Goal: Transaction & Acquisition: Subscribe to service/newsletter

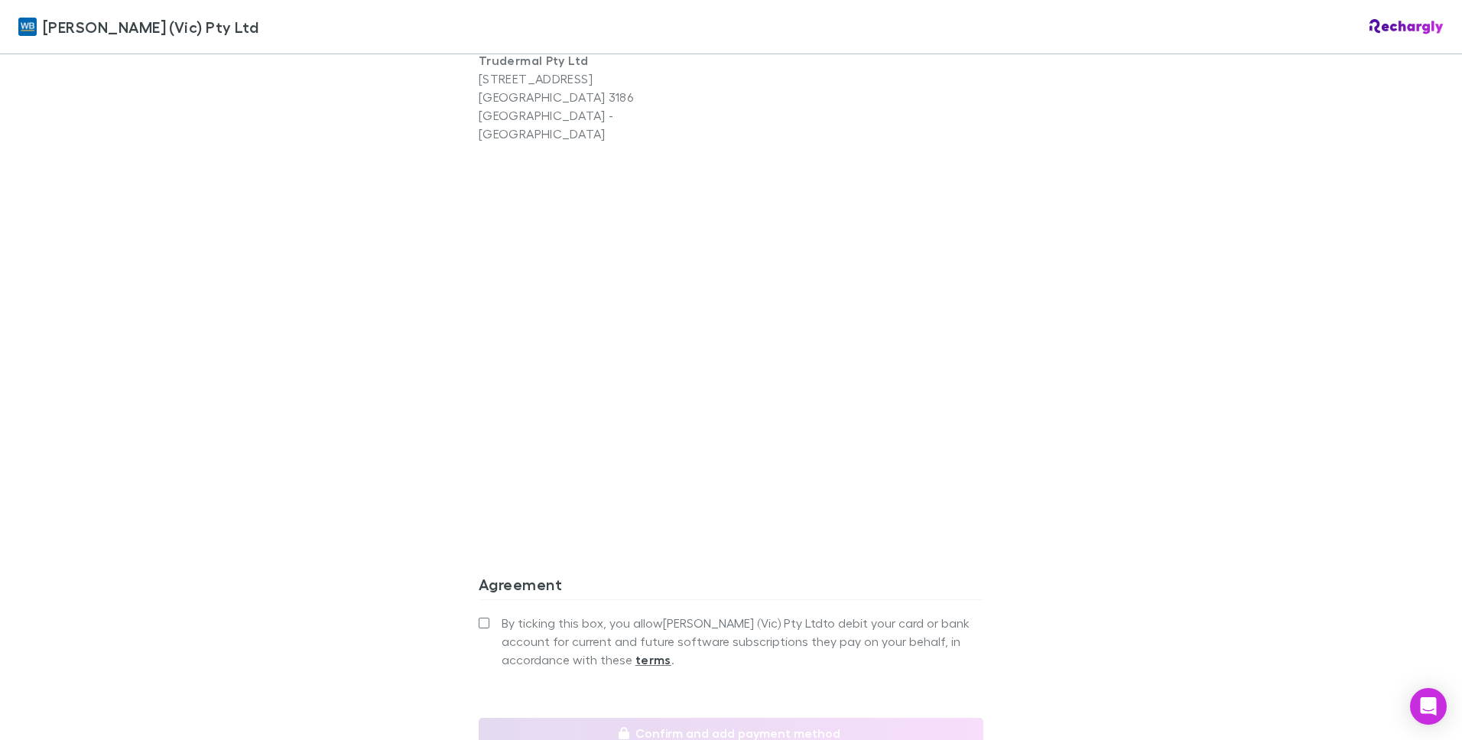
scroll to position [1236, 0]
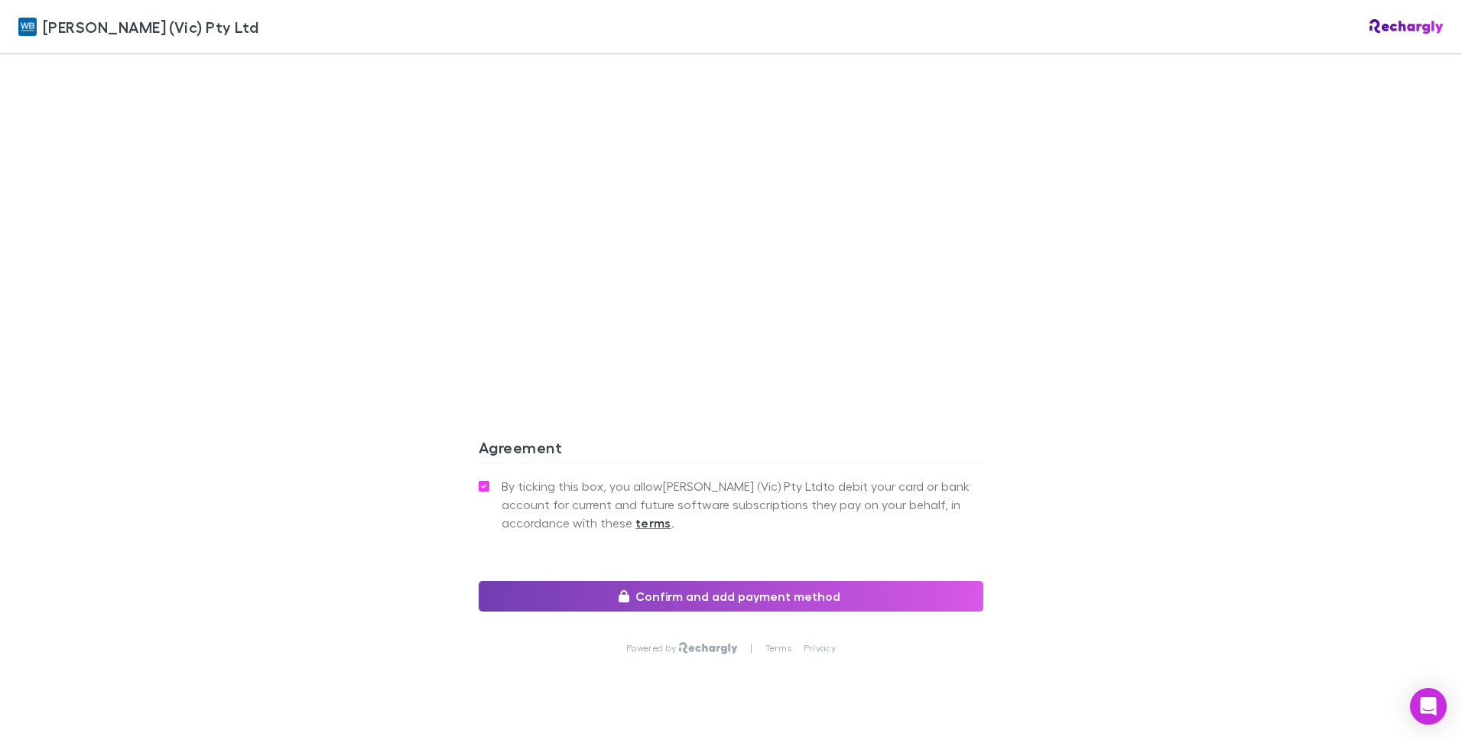
click at [726, 581] on button "Confirm and add payment method" at bounding box center [731, 596] width 505 height 31
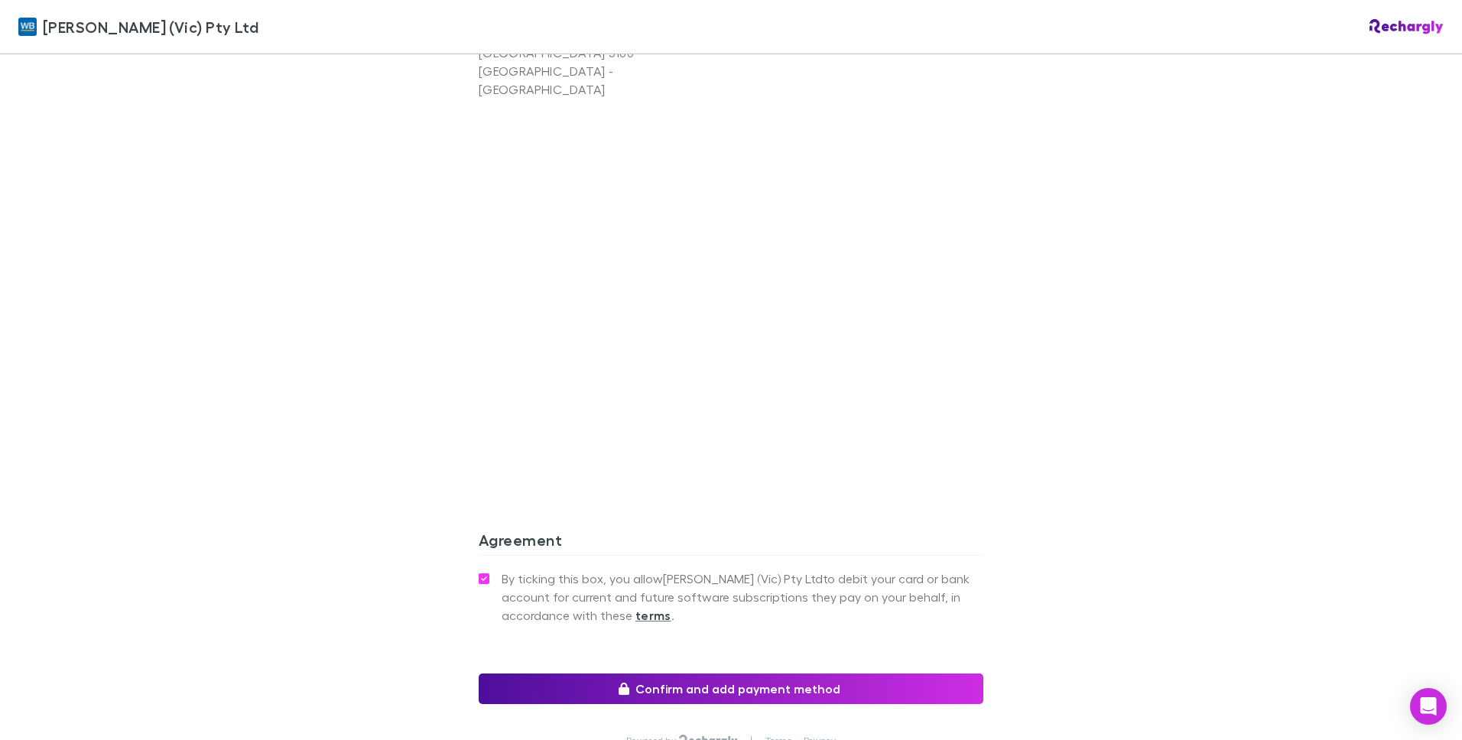
scroll to position [1236, 0]
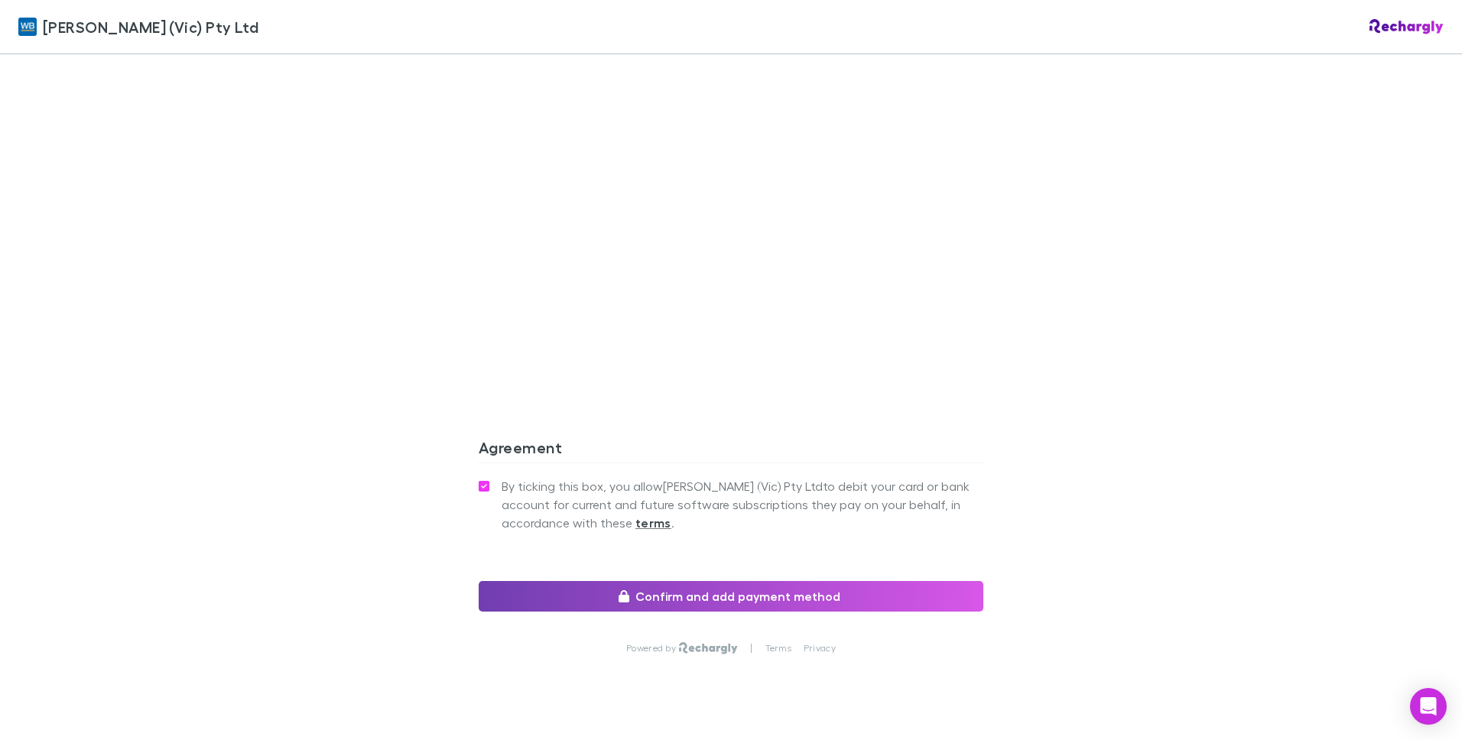
click at [723, 581] on button "Confirm and add payment method" at bounding box center [731, 596] width 505 height 31
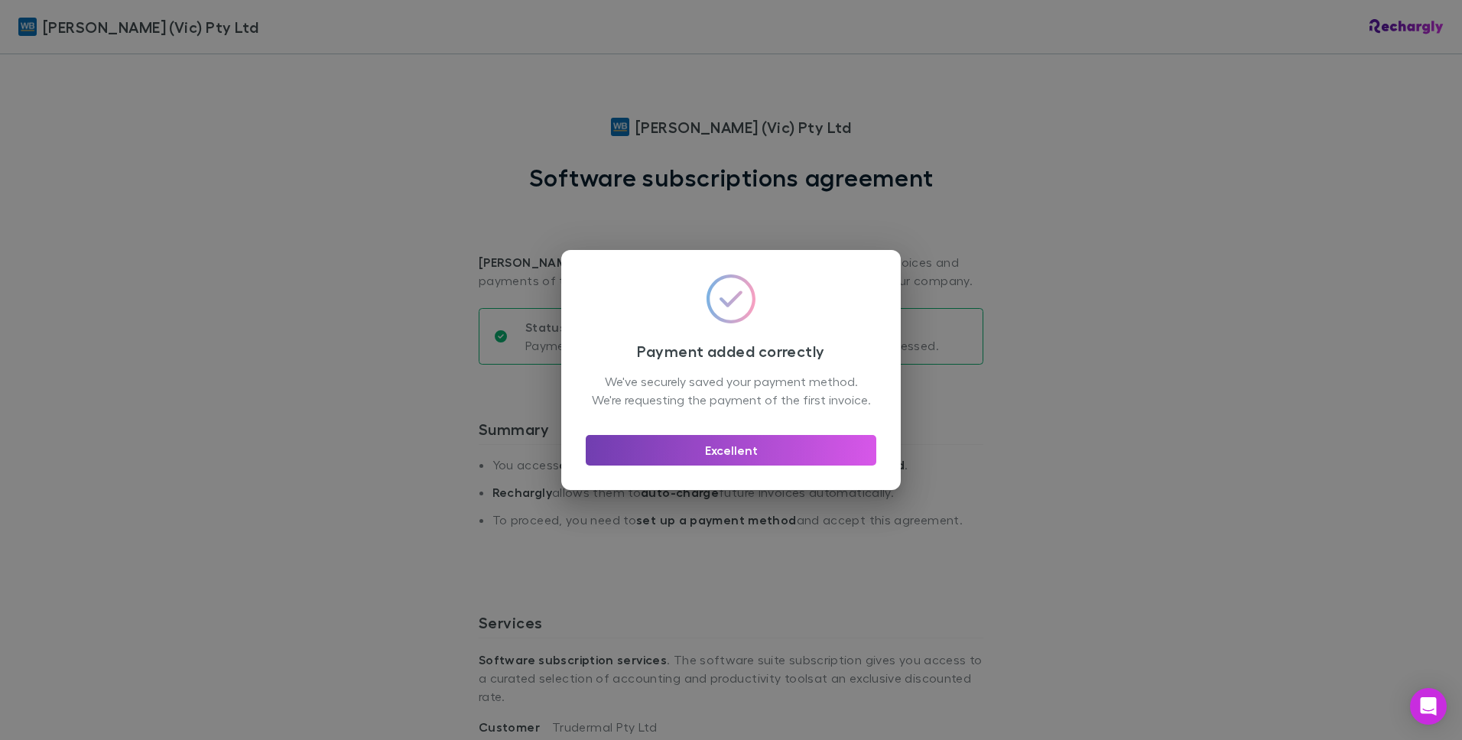
click at [765, 456] on button "Excellent" at bounding box center [731, 450] width 291 height 31
